Goal: Information Seeking & Learning: Learn about a topic

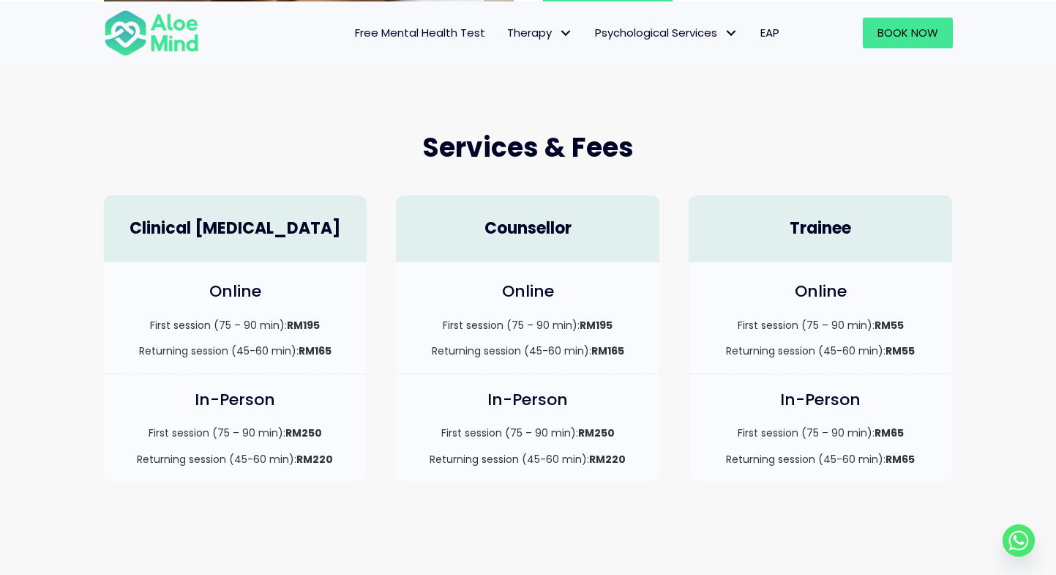
scroll to position [366, 0]
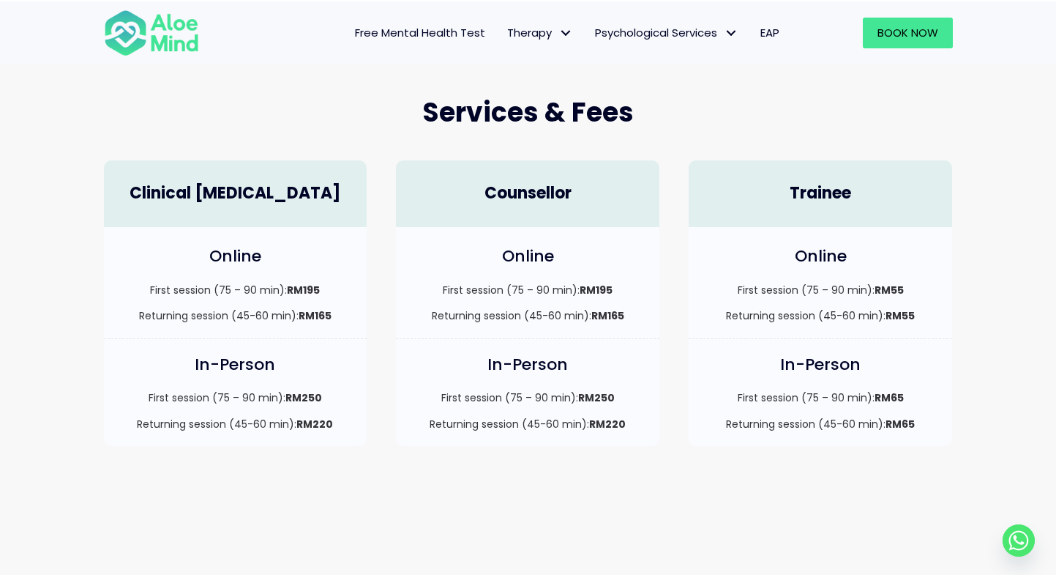
click at [409, 38] on link "Free Mental Health Test" at bounding box center [420, 33] width 152 height 31
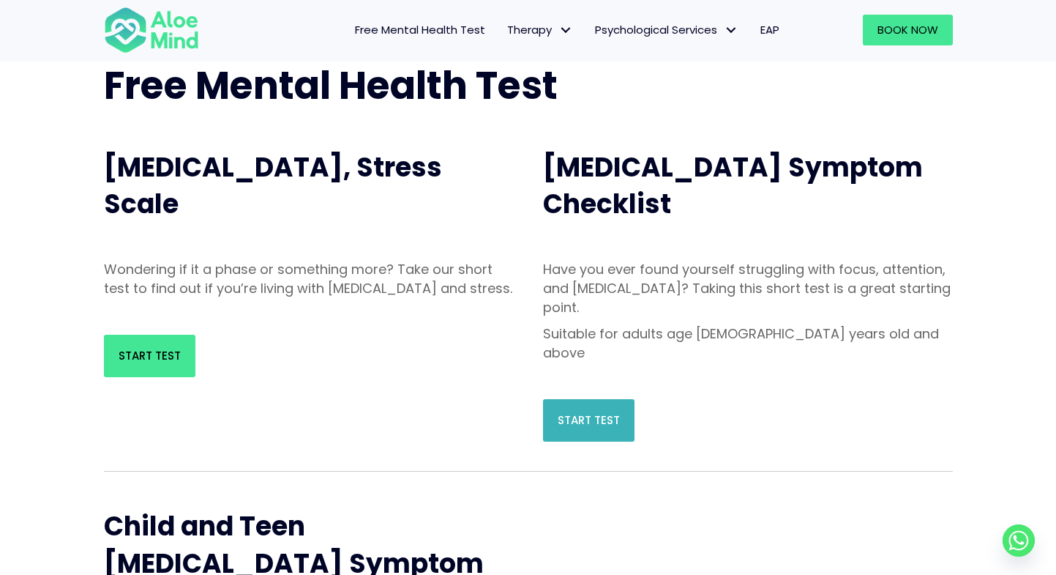
scroll to position [73, 0]
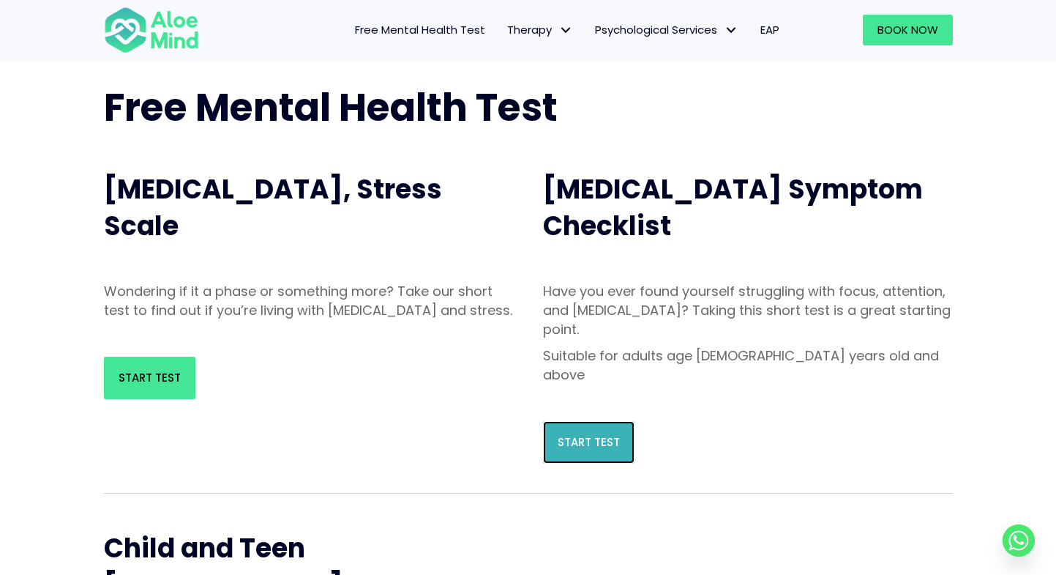
click at [594, 421] on link "Start Test" at bounding box center [589, 442] width 92 height 42
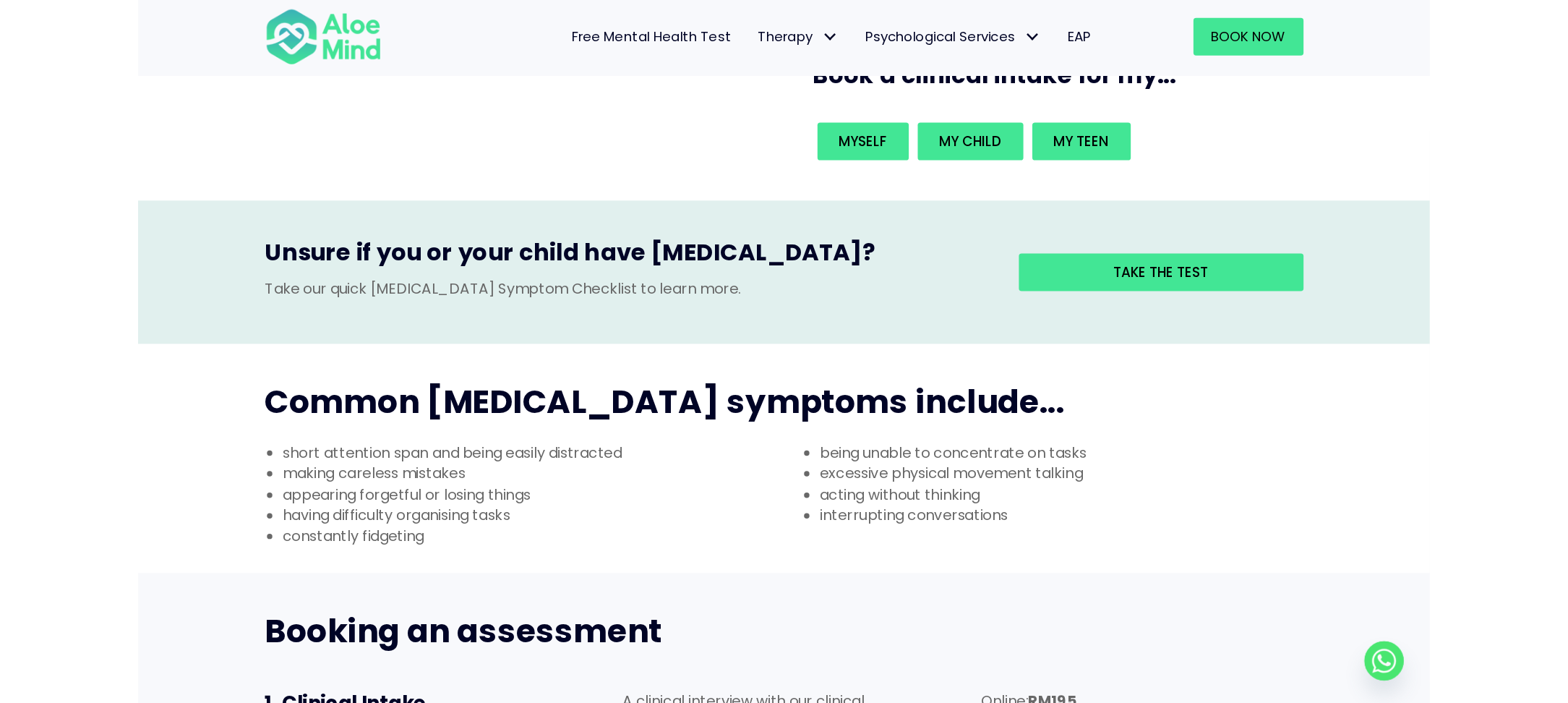
scroll to position [361, 0]
